Goal: Transaction & Acquisition: Purchase product/service

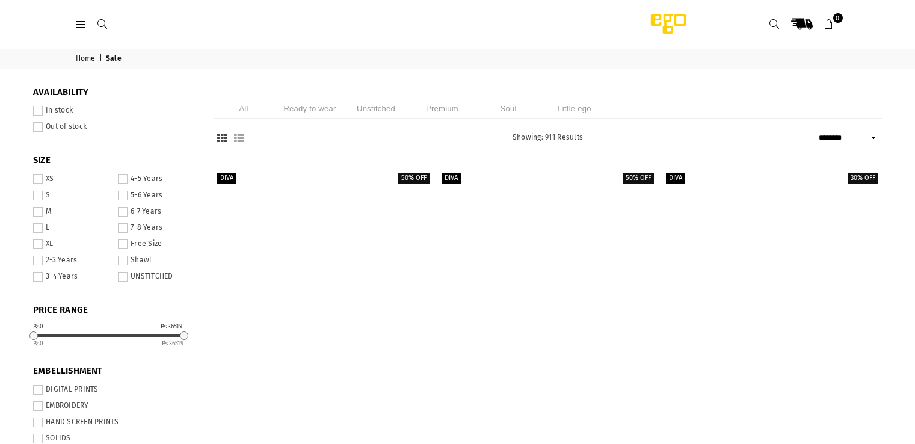
select select "******"
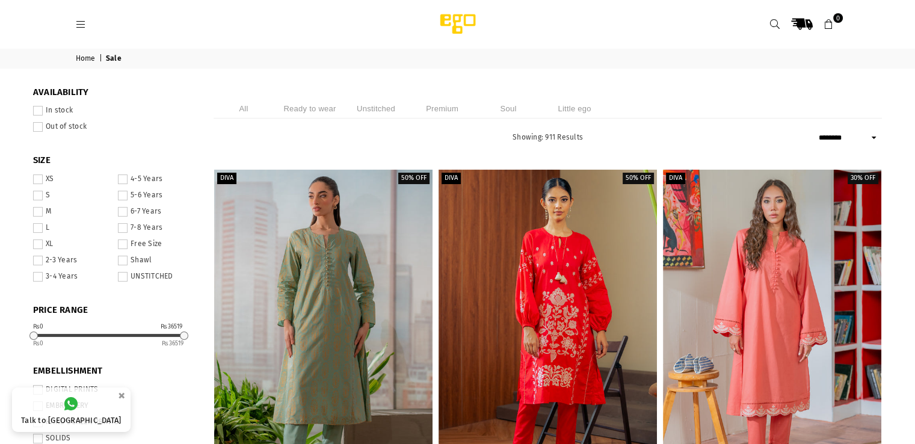
click at [40, 110] on span at bounding box center [38, 111] width 10 height 10
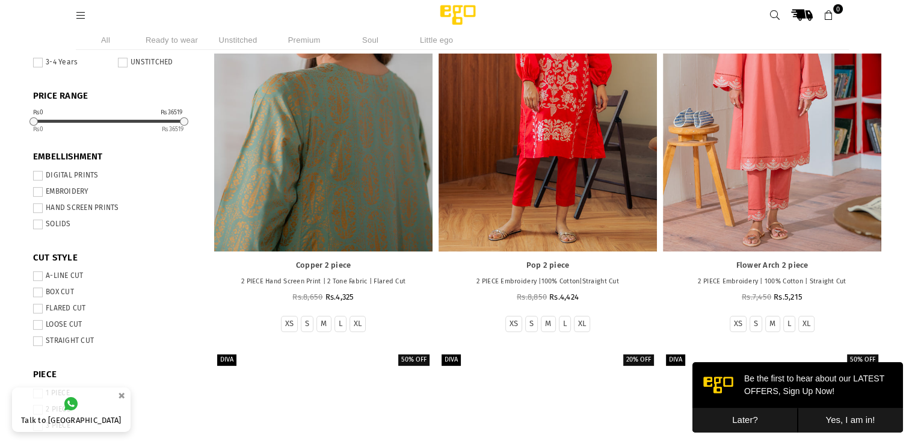
scroll to position [246, 0]
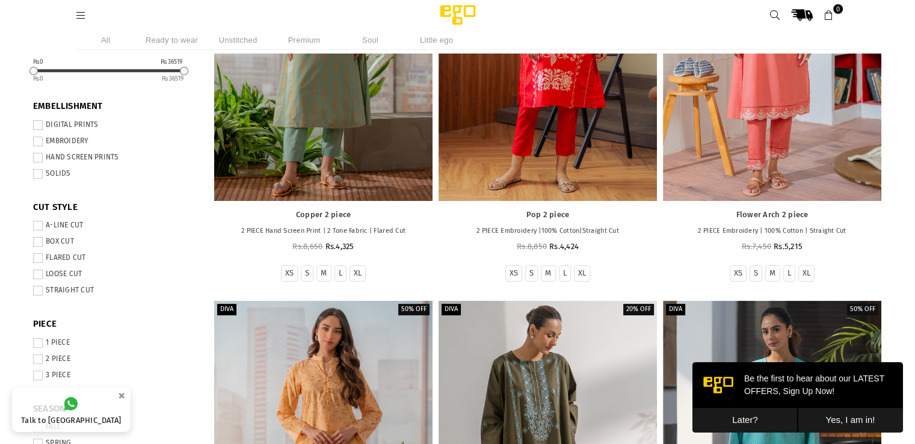
click at [34, 346] on span at bounding box center [38, 343] width 10 height 10
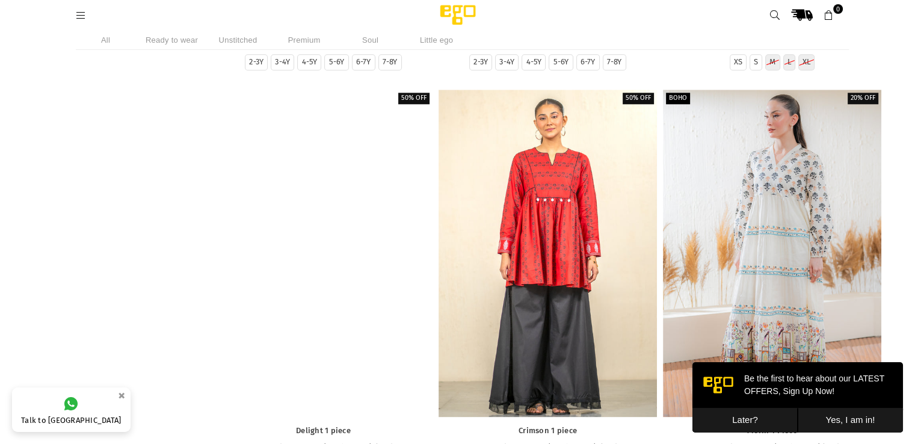
scroll to position [1311, 0]
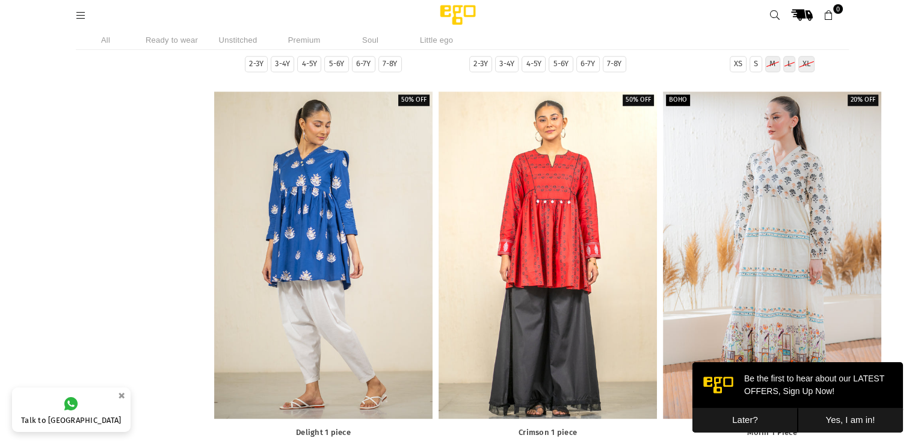
click at [741, 411] on button "Later?" at bounding box center [745, 420] width 105 height 25
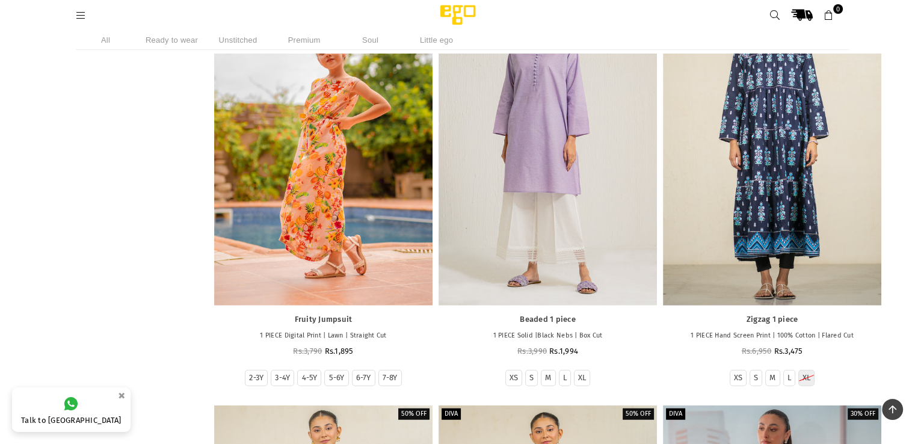
scroll to position [2611, 0]
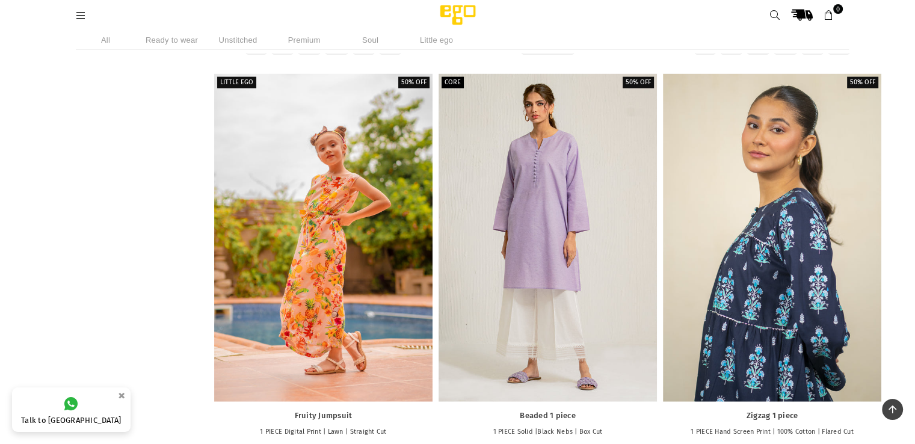
click at [744, 326] on div at bounding box center [772, 237] width 218 height 327
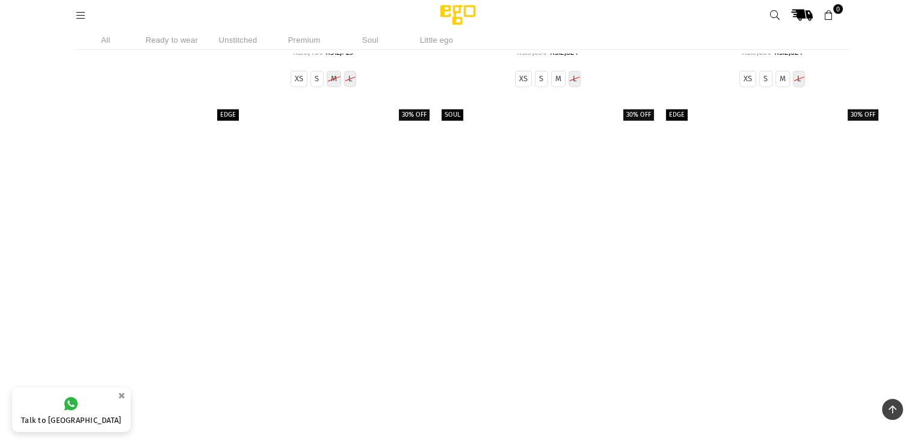
scroll to position [12066, 0]
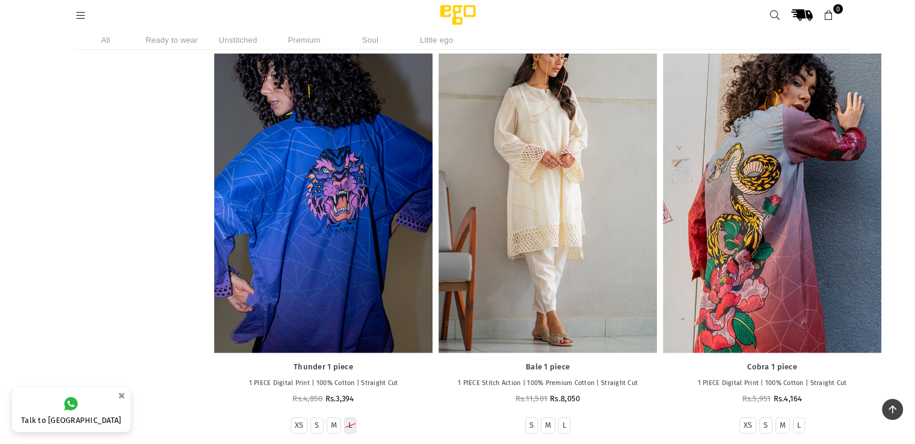
click at [76, 19] on icon at bounding box center [81, 15] width 11 height 11
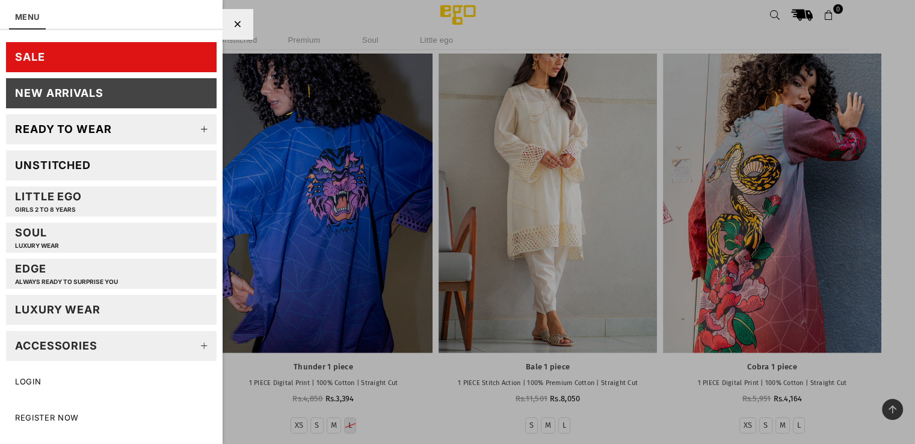
click at [339, 14] on div at bounding box center [457, 222] width 915 height 444
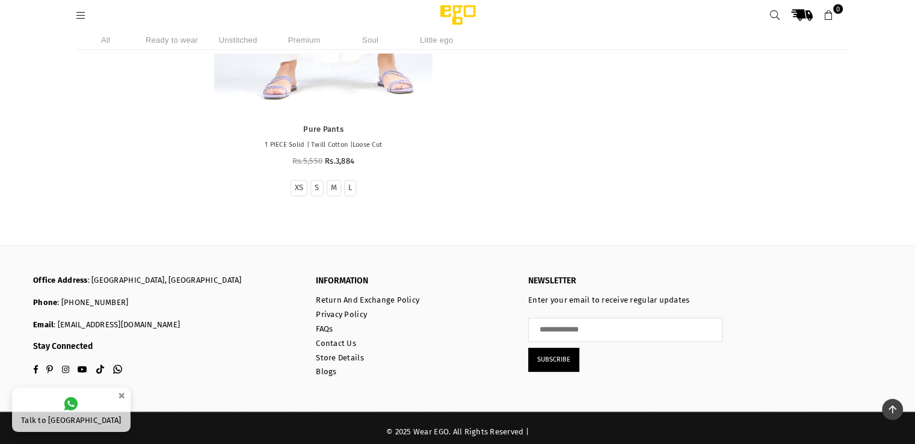
scroll to position [18719, 0]
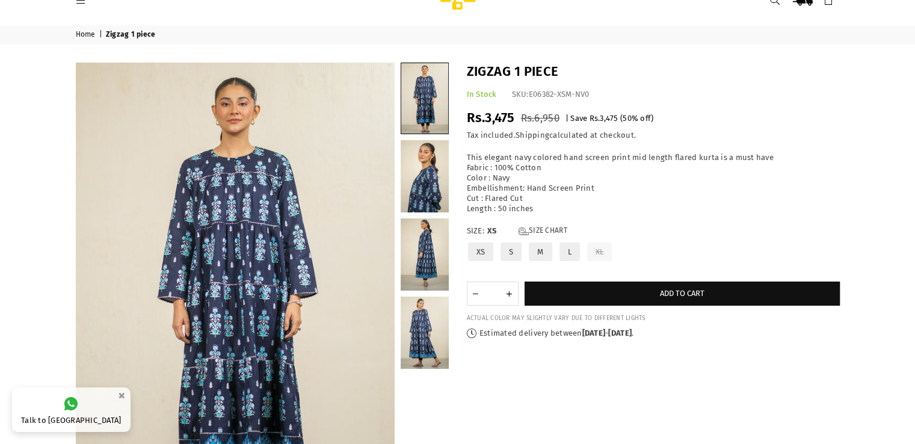
scroll to position [48, 0]
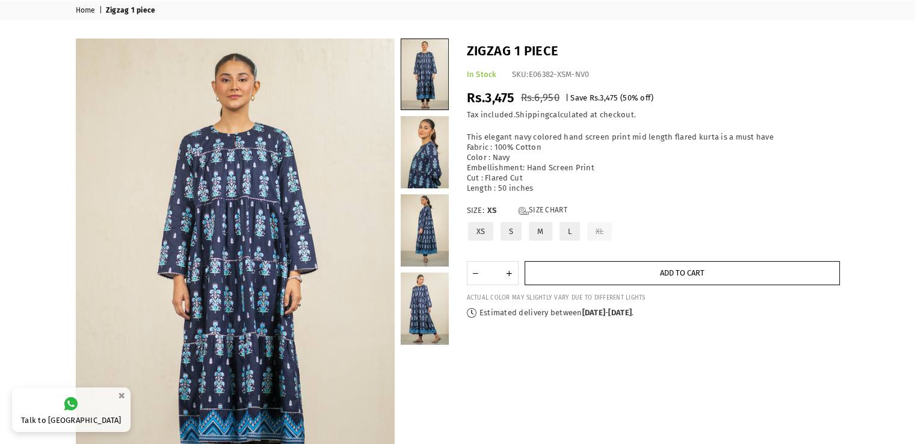
click at [642, 284] on button "Add to cart" at bounding box center [682, 273] width 315 height 24
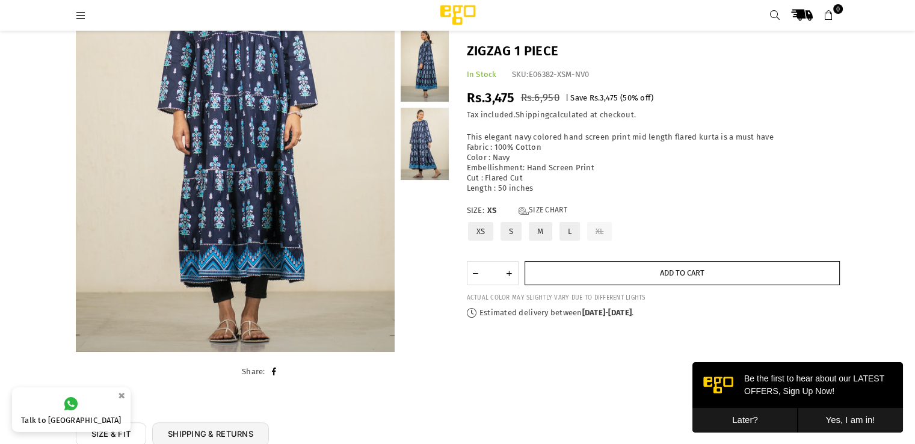
scroll to position [199, 0]
